Goal: Task Accomplishment & Management: Manage account settings

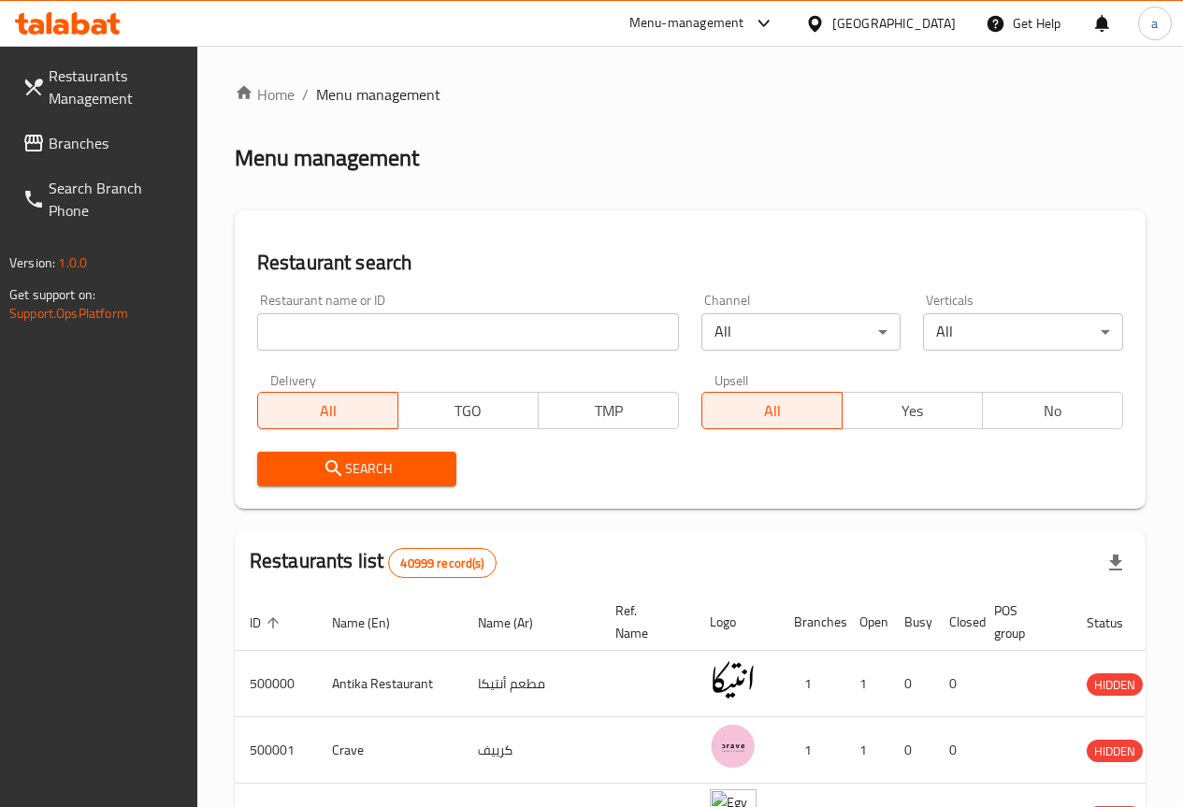
click at [929, 13] on div "[GEOGRAPHIC_DATA]" at bounding box center [894, 23] width 123 height 21
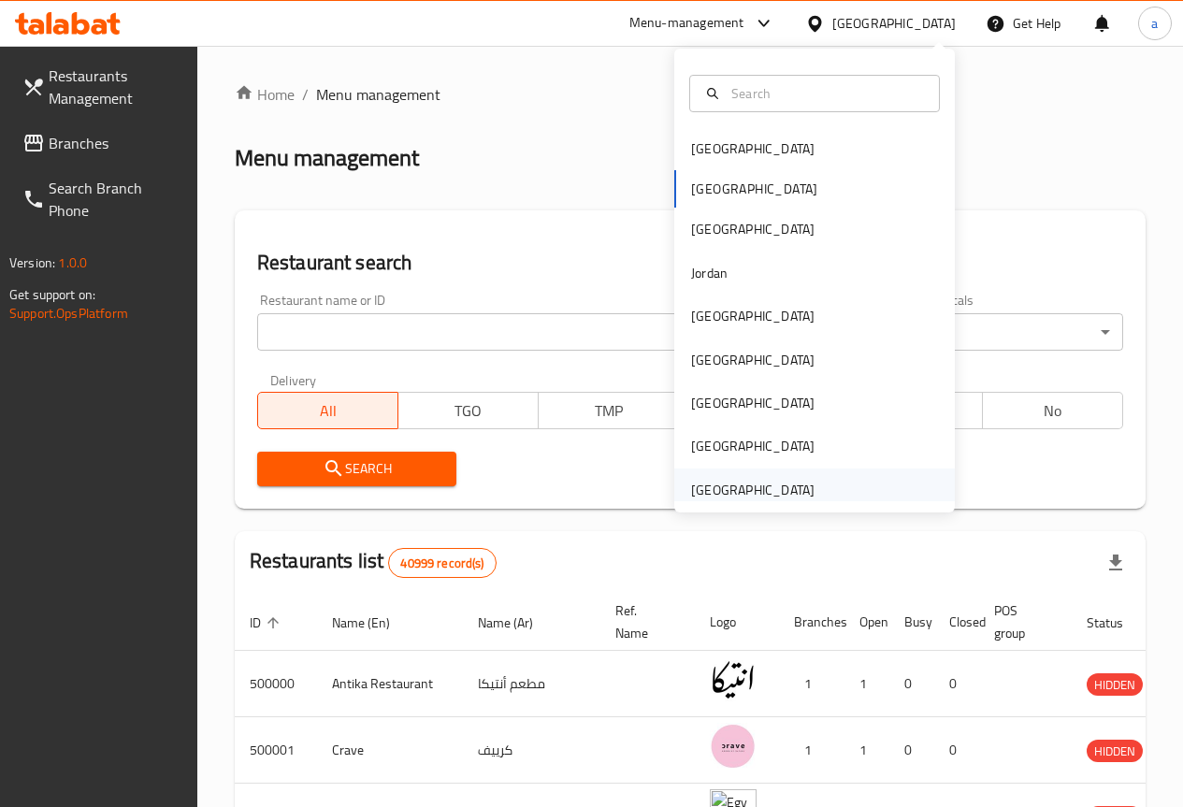
click at [790, 485] on div "[GEOGRAPHIC_DATA]" at bounding box center [752, 490] width 123 height 21
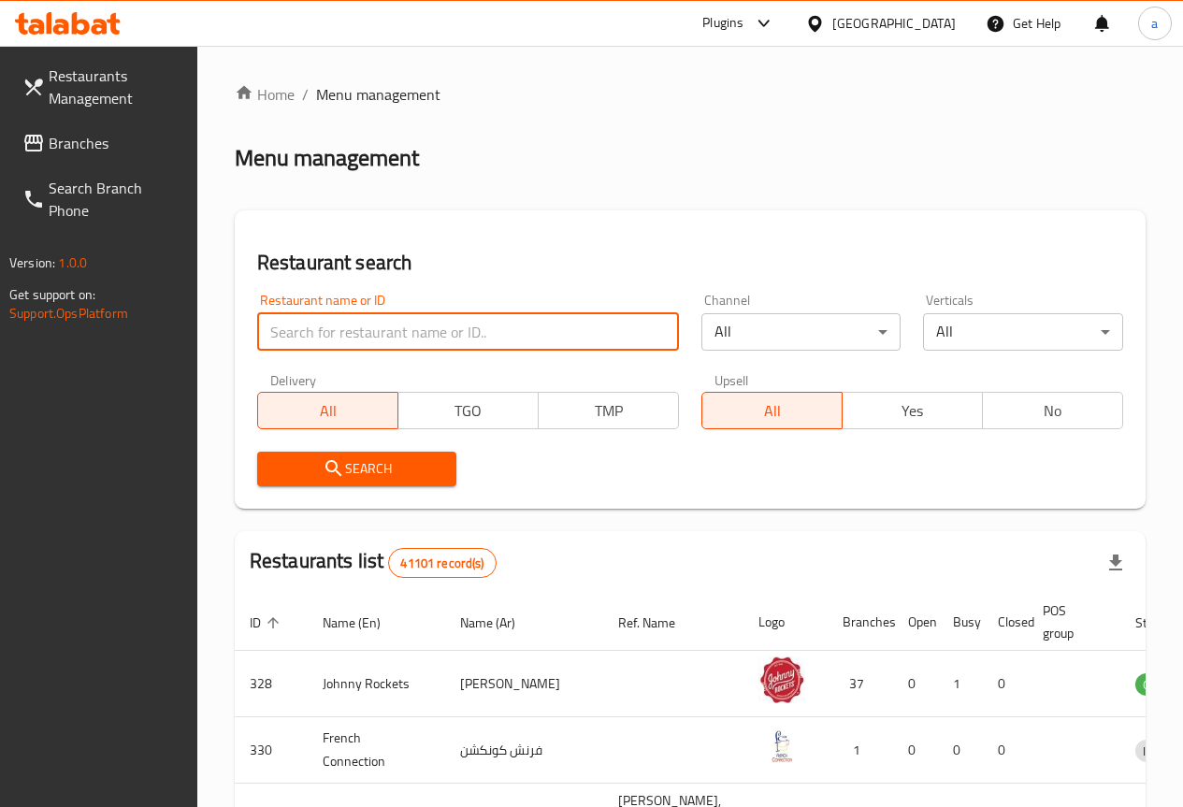
click at [391, 348] on input "search" at bounding box center [468, 331] width 422 height 37
type input "864206"
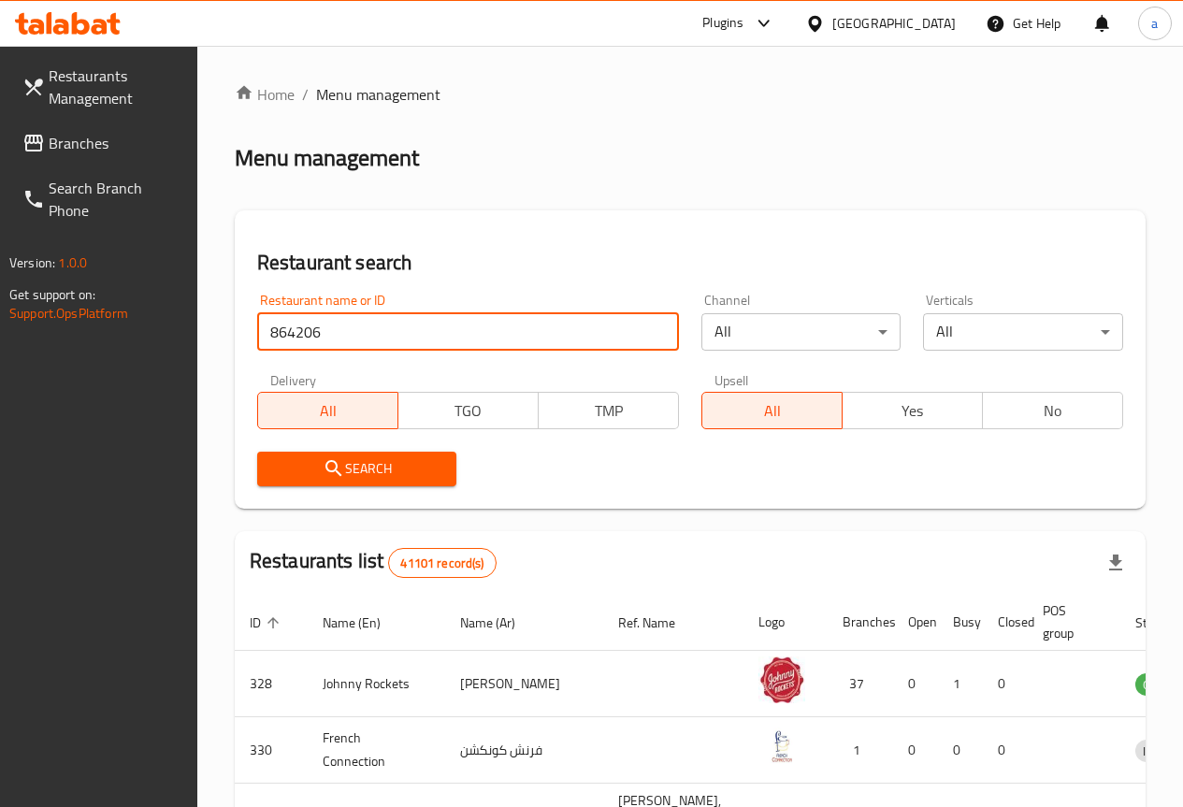
click button "Search" at bounding box center [357, 469] width 200 height 35
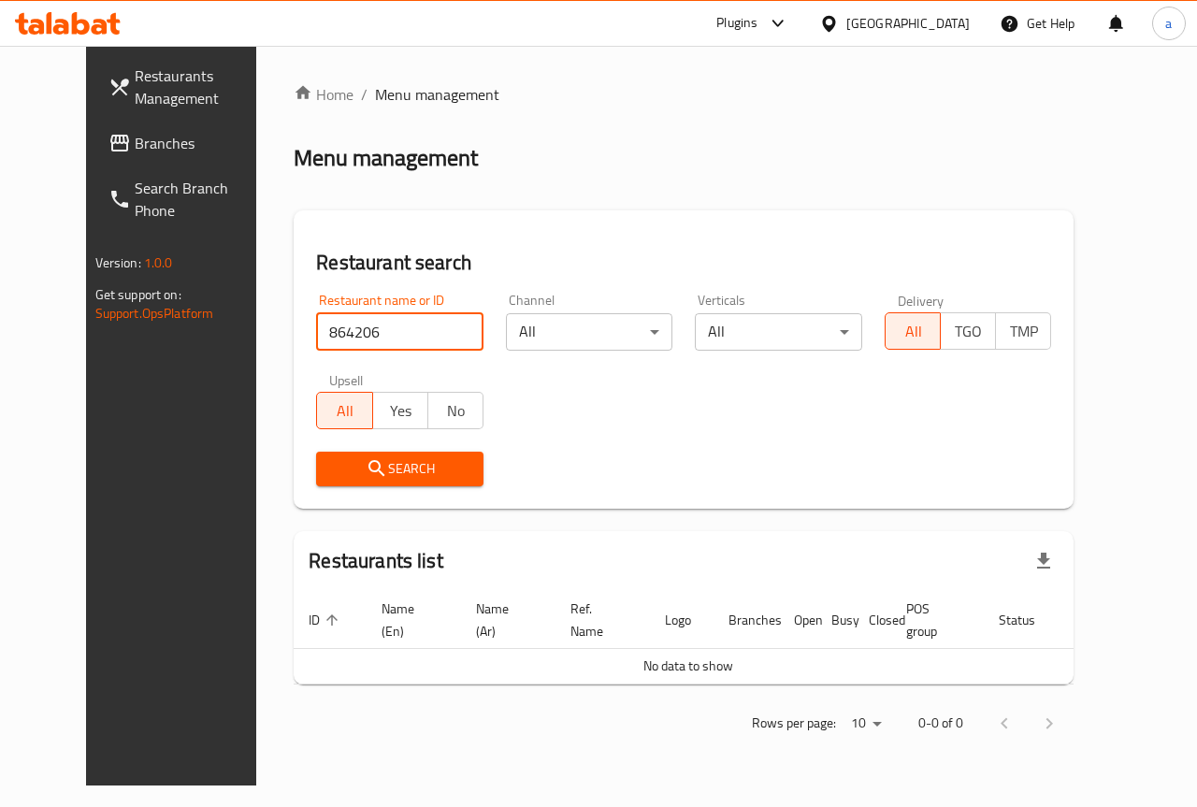
click at [135, 149] on span "Branches" at bounding box center [203, 143] width 137 height 22
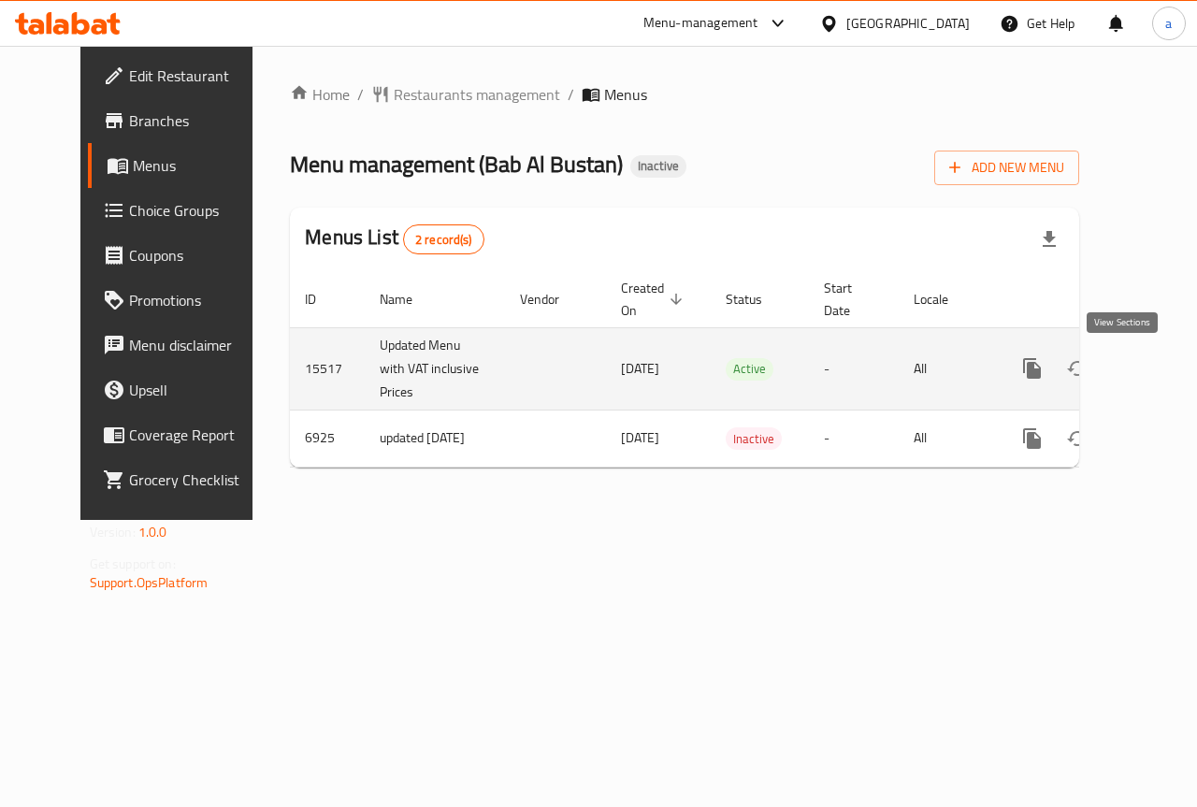
click at [1159, 373] on icon "enhanced table" at bounding box center [1167, 368] width 17 height 17
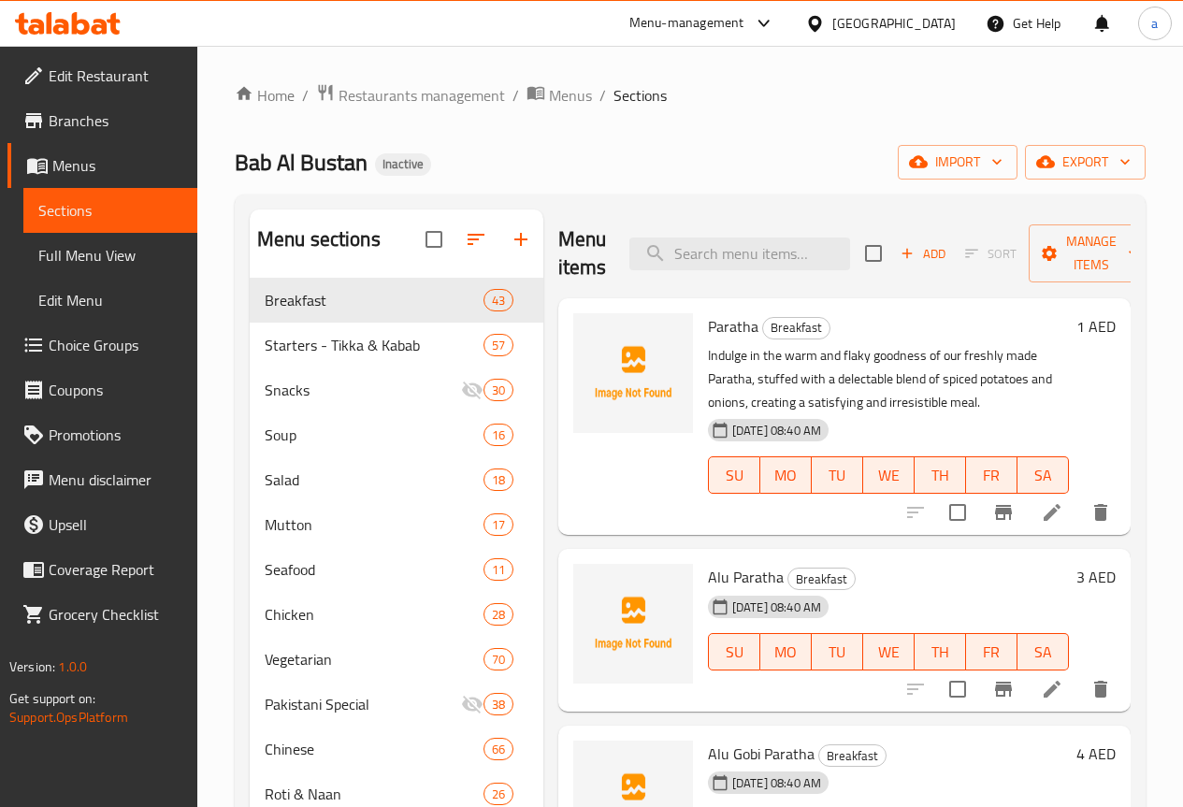
click at [75, 244] on span "Full Menu View" at bounding box center [110, 255] width 144 height 22
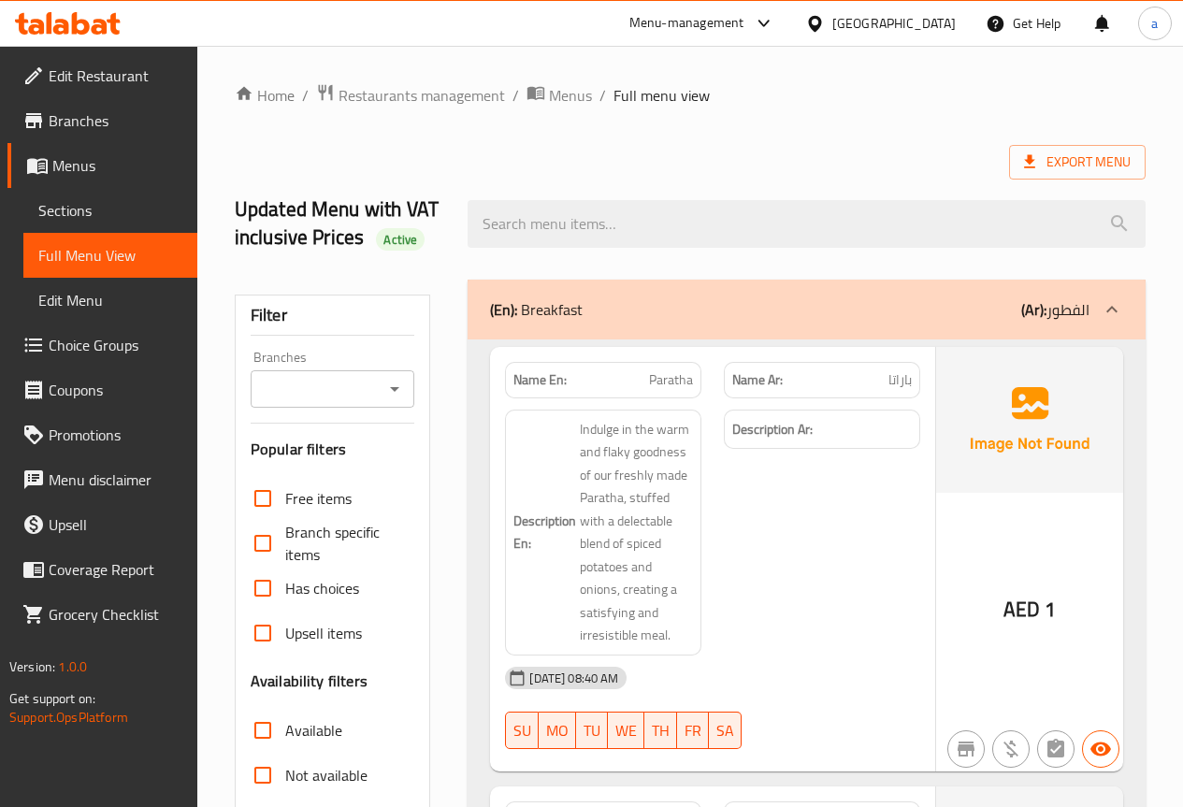
scroll to position [374, 0]
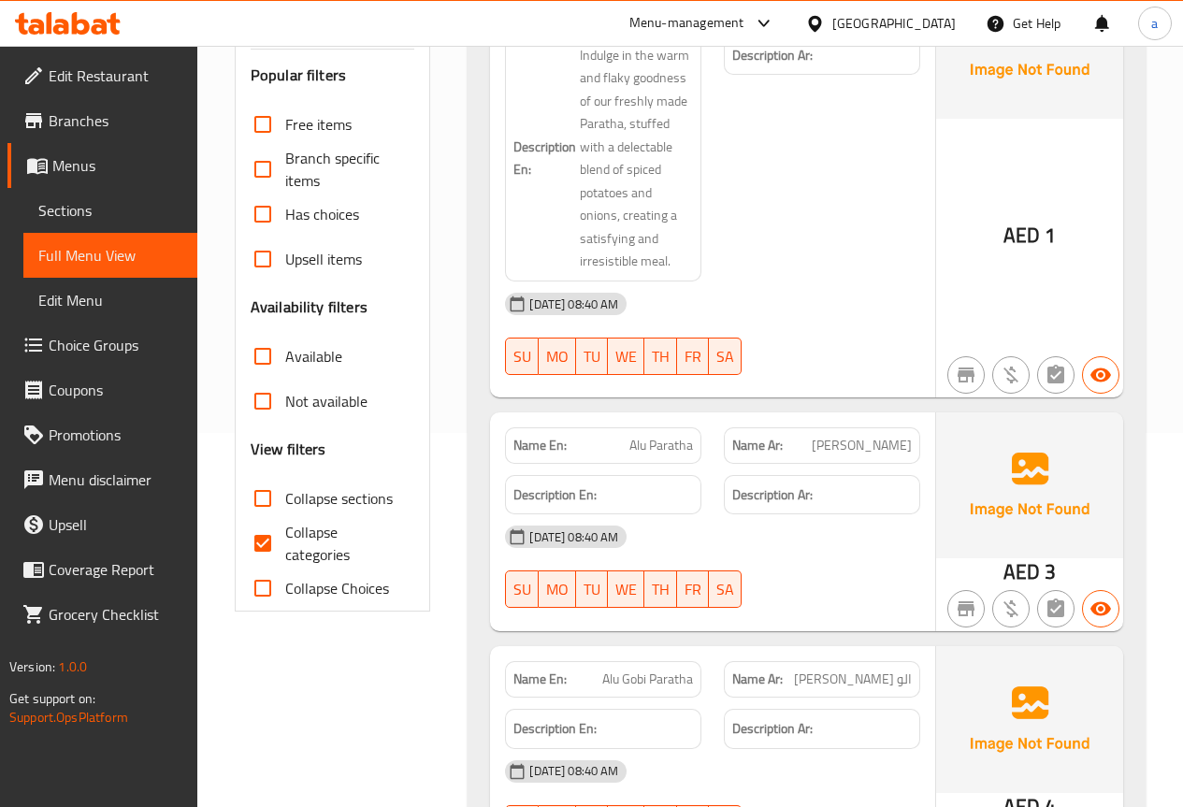
click at [266, 545] on input "Collapse categories" at bounding box center [262, 543] width 45 height 45
checkbox input "false"
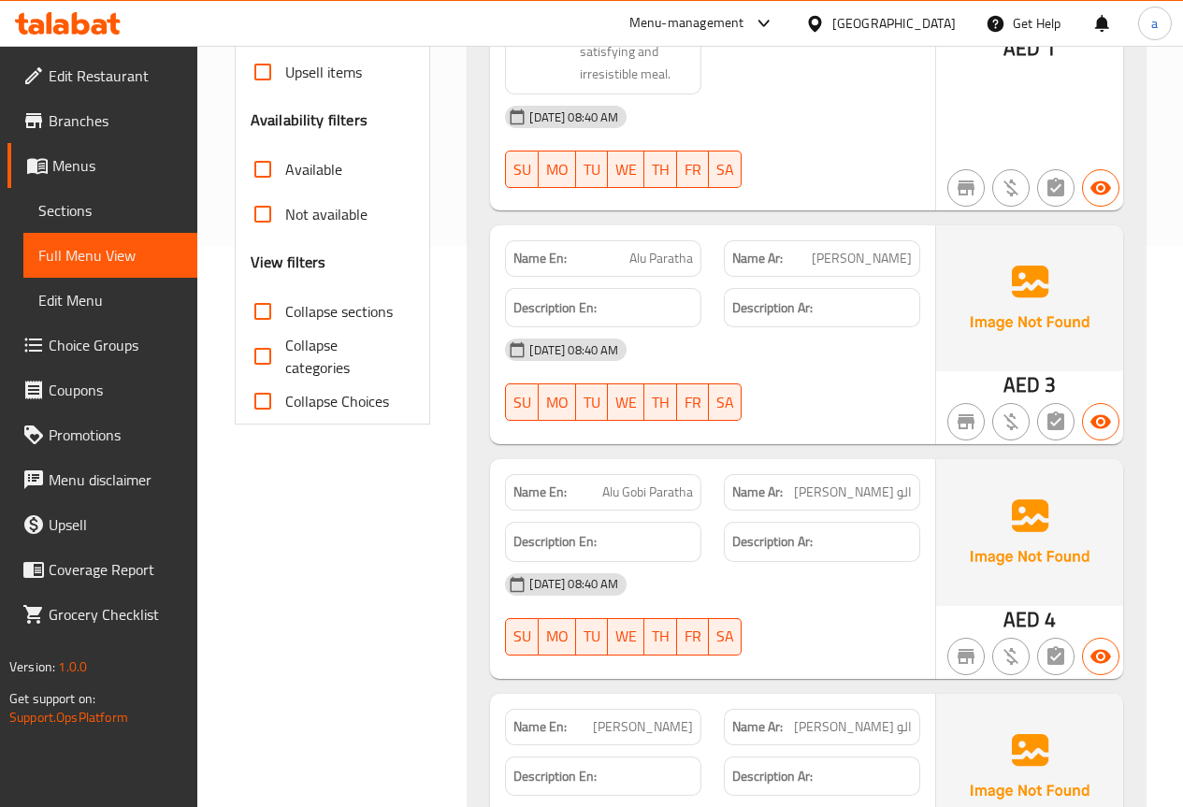
scroll to position [281, 0]
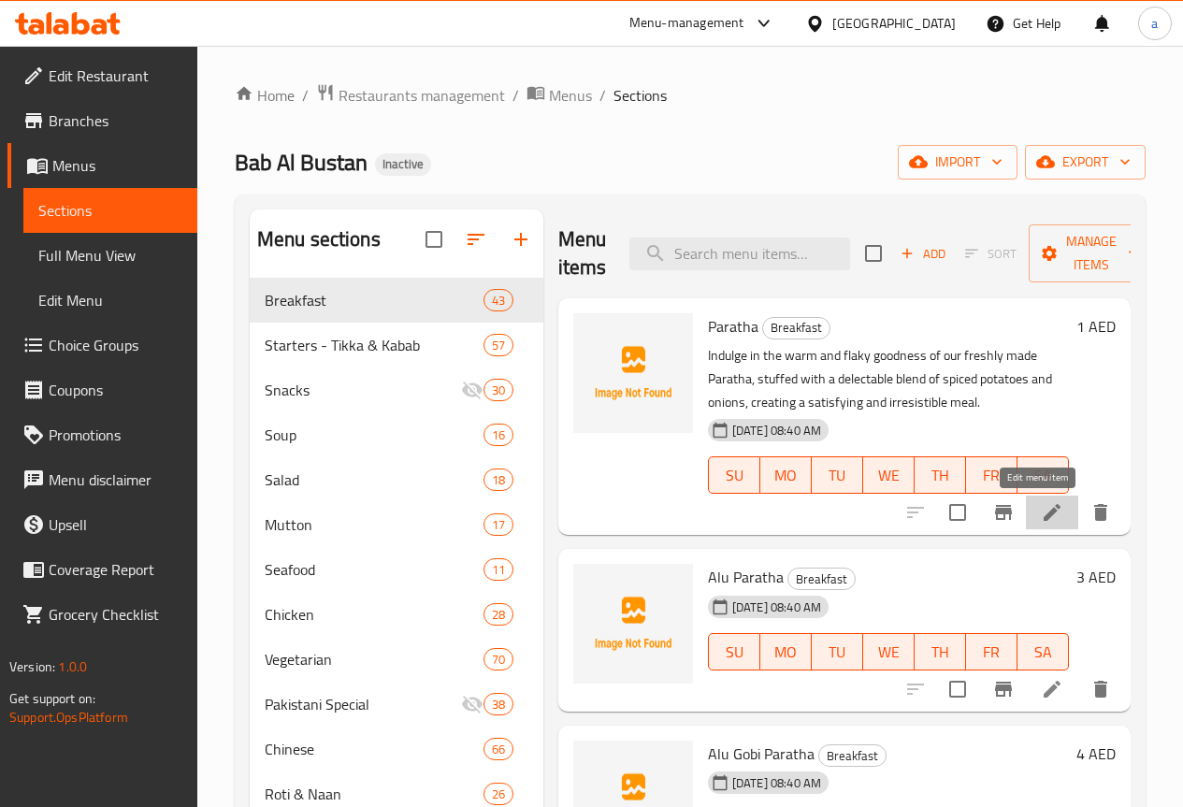
click at [1041, 516] on icon at bounding box center [1052, 512] width 22 height 22
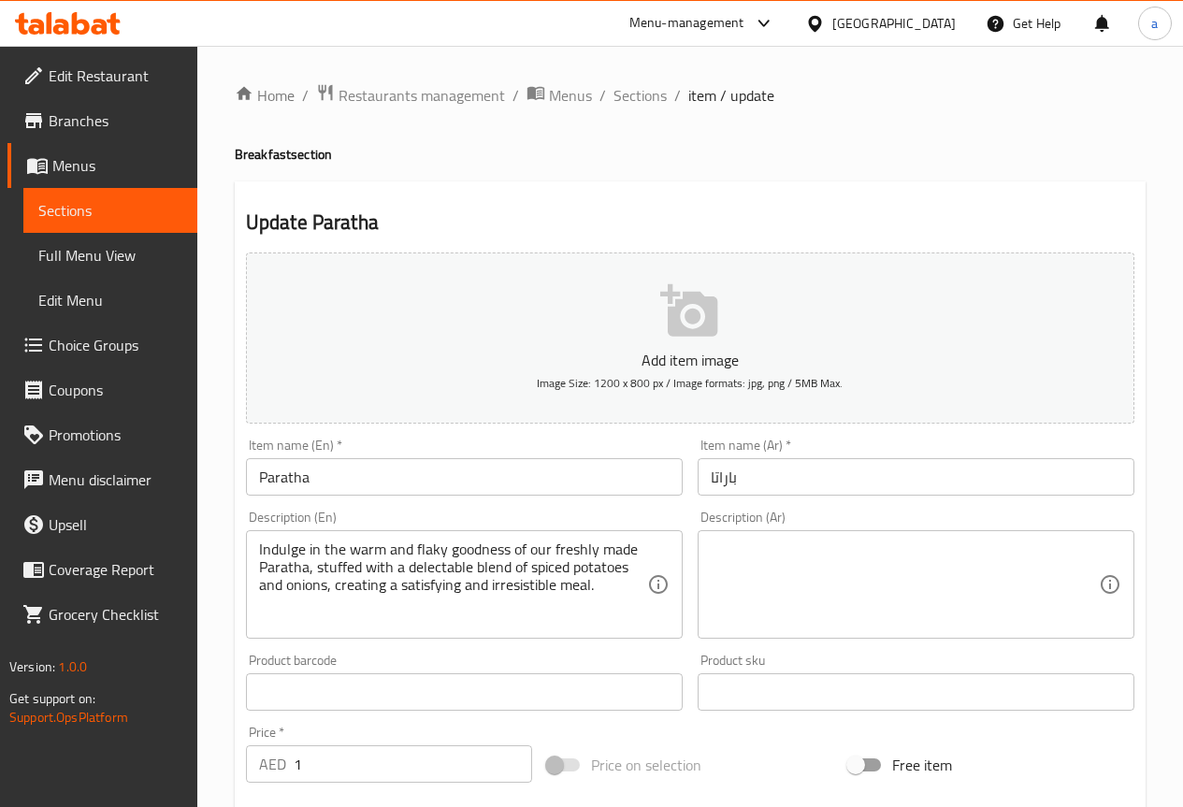
click at [82, 206] on span "Sections" at bounding box center [110, 210] width 144 height 22
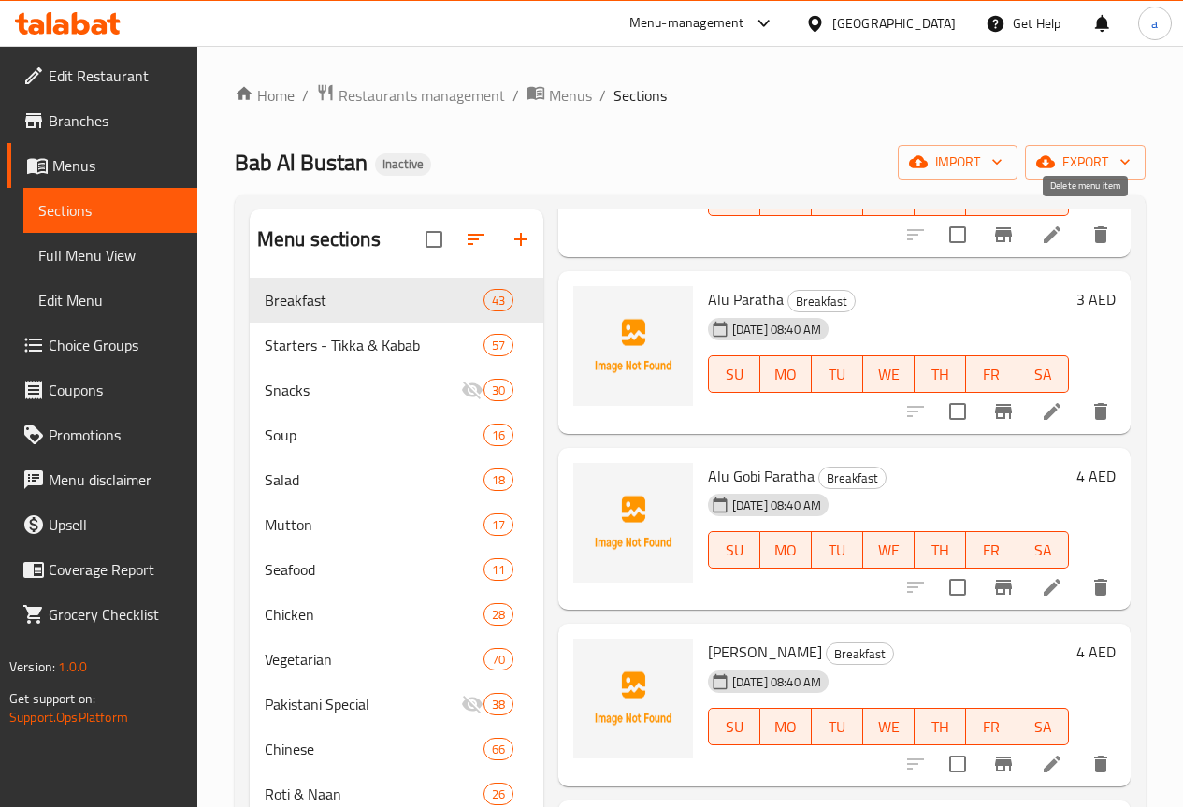
scroll to position [281, 0]
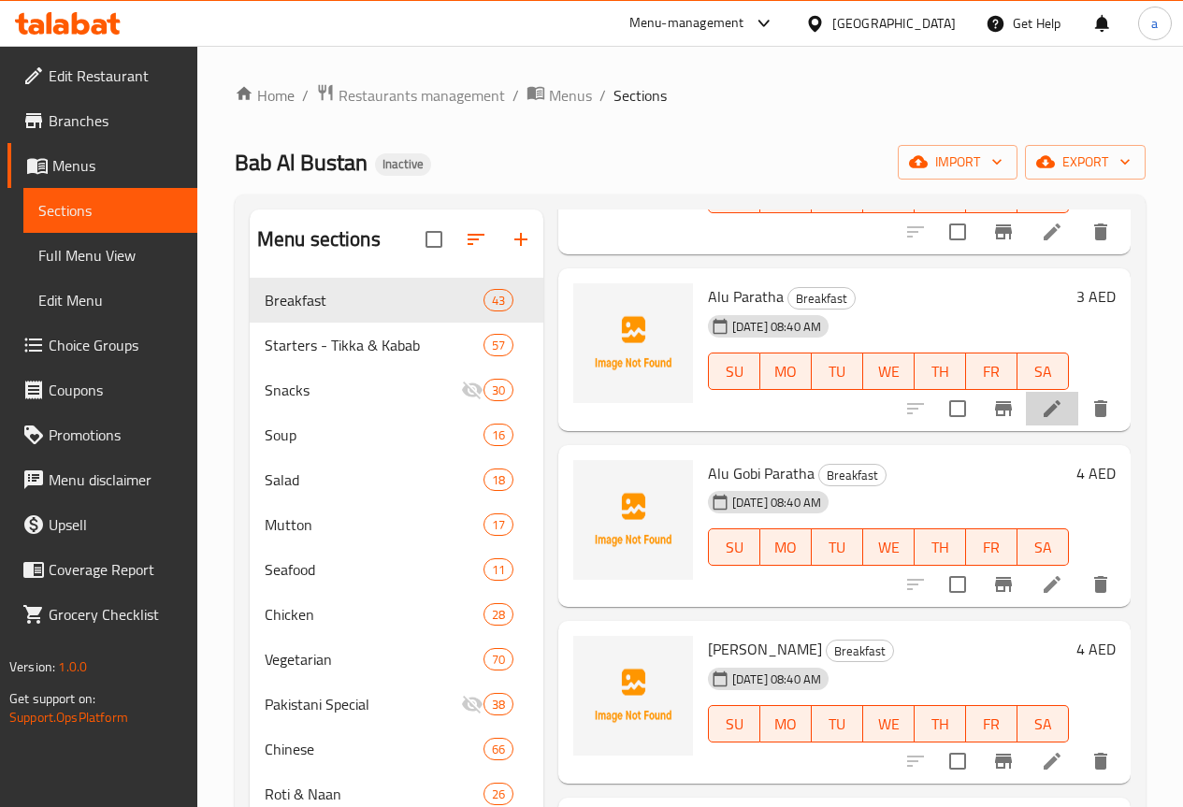
click at [1050, 410] on li at bounding box center [1052, 409] width 52 height 34
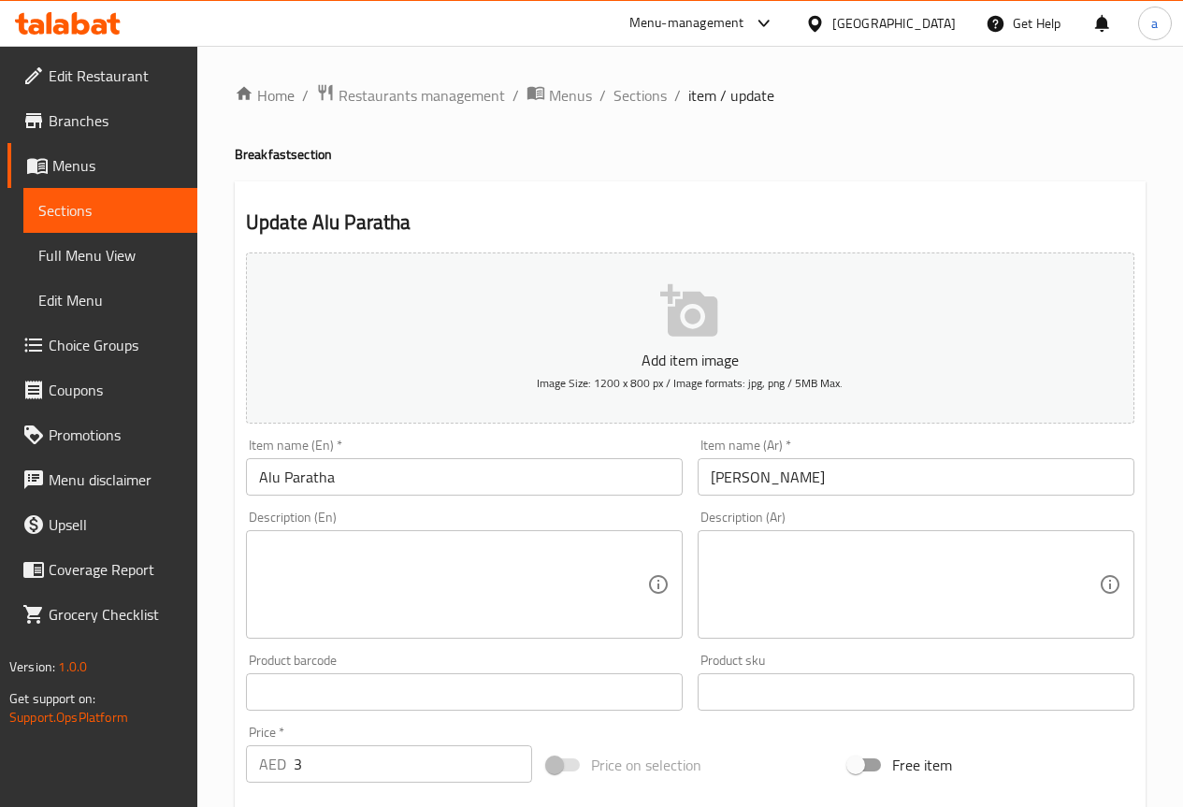
click at [85, 225] on link "Sections" at bounding box center [110, 210] width 174 height 45
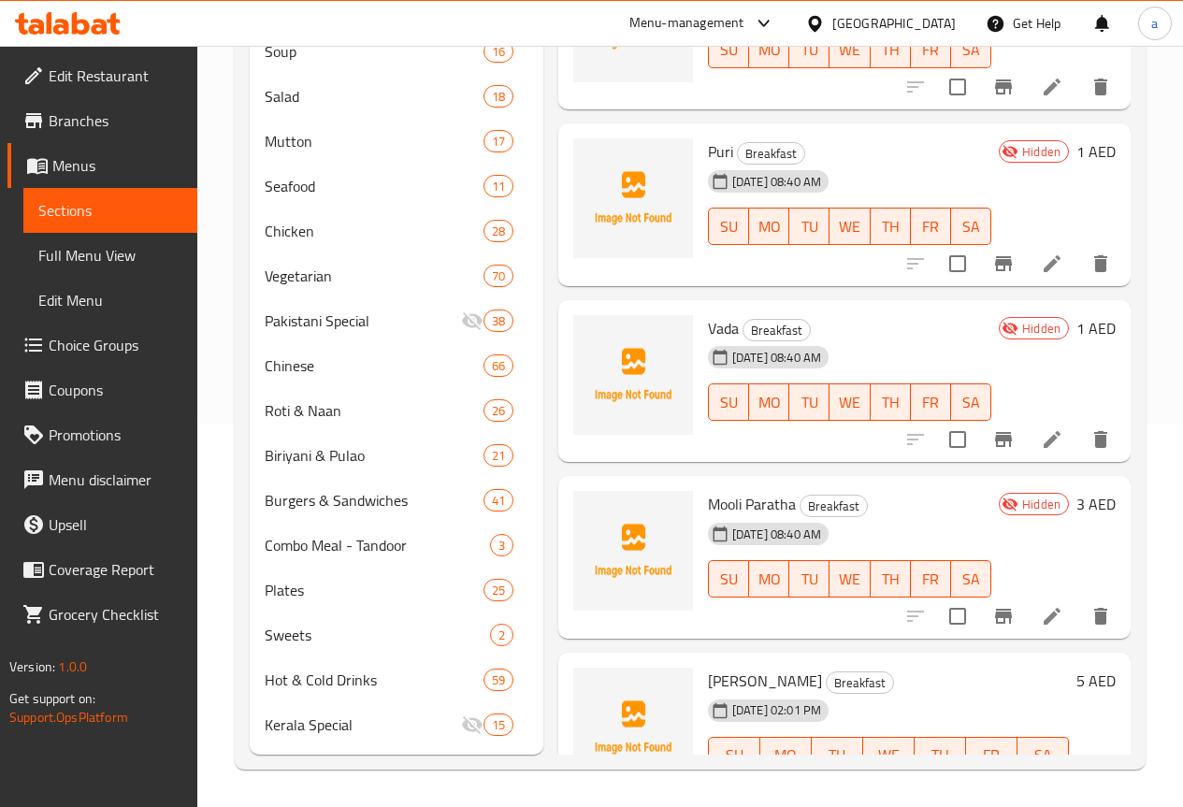
scroll to position [7343, 0]
